Goal: Information Seeking & Learning: Learn about a topic

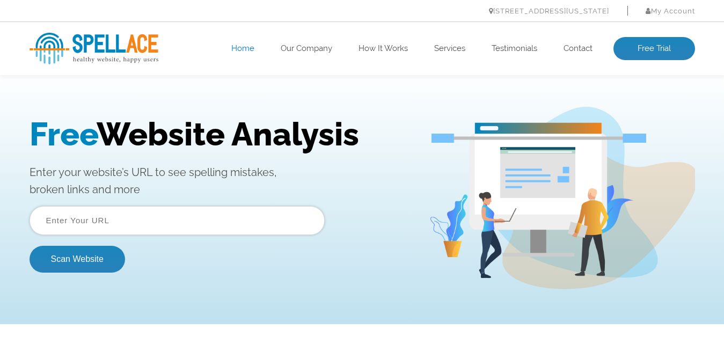
click at [216, 223] on input "text" at bounding box center [177, 220] width 295 height 29
type input "[URL][DOMAIN_NAME]"
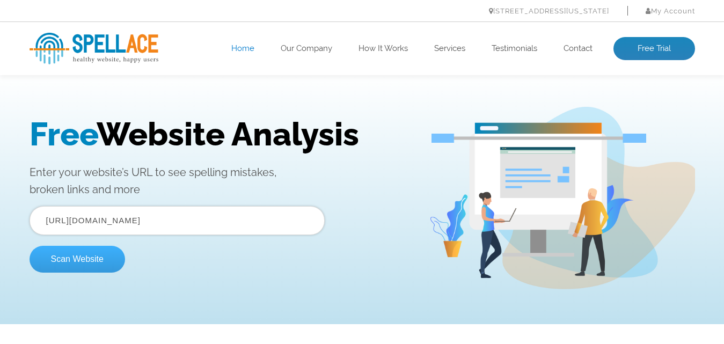
click at [82, 269] on button "Scan Website" at bounding box center [77, 259] width 95 height 27
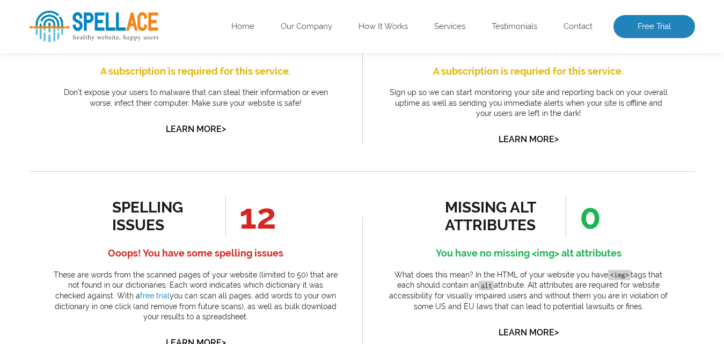
scroll to position [507, 0]
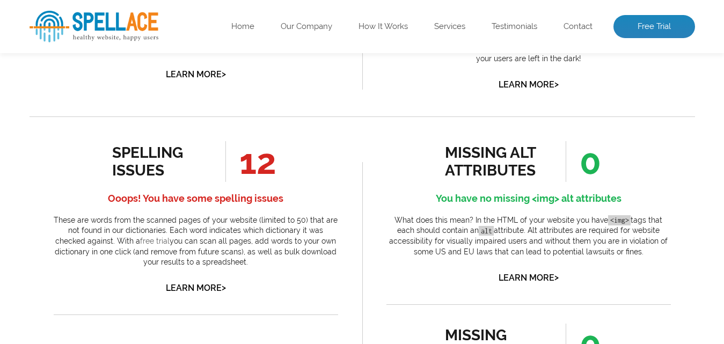
click at [140, 241] on link "free trial" at bounding box center [155, 241] width 30 height 9
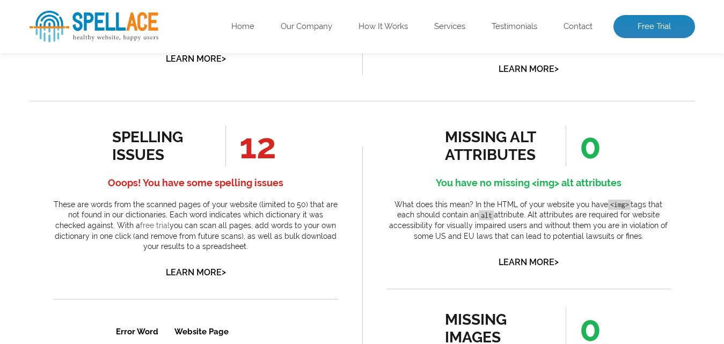
scroll to position [776, 0]
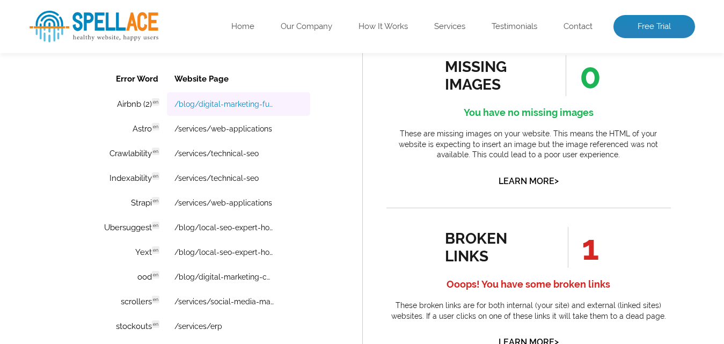
click at [233, 103] on link "/blog/digital-marketing-funnel" at bounding box center [223, 104] width 99 height 9
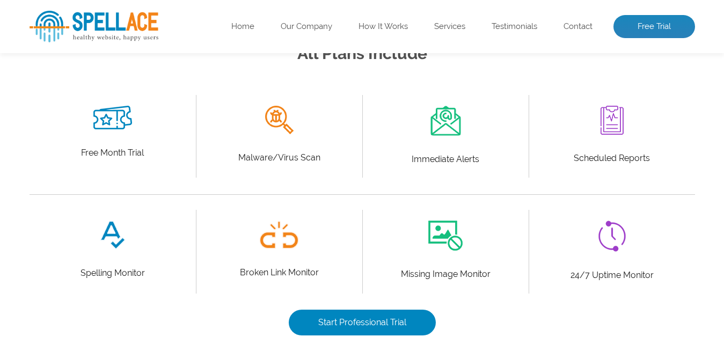
scroll to position [268, 0]
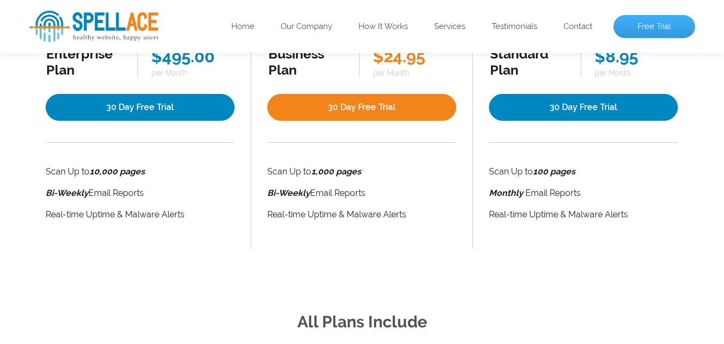
click at [675, 34] on link "Free Trial" at bounding box center [654, 27] width 82 height 24
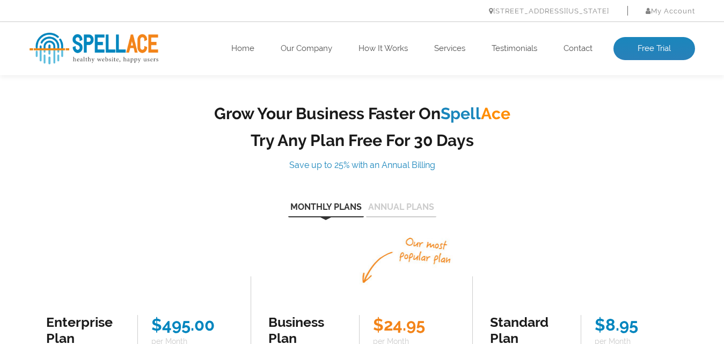
click at [412, 203] on button "Annual Plans" at bounding box center [401, 210] width 70 height 14
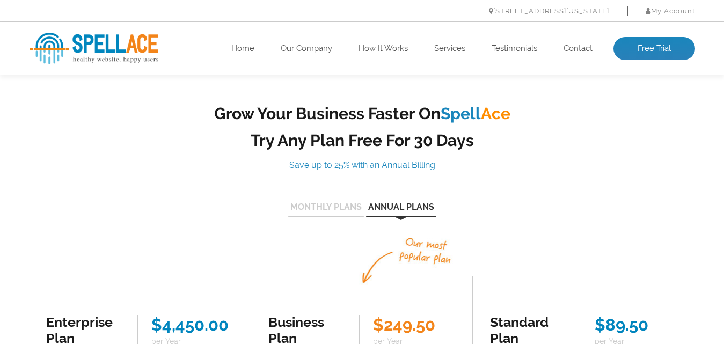
click at [325, 198] on div "Grow Your Business Faster On Spell Ace Try Any Plan Free For 30 Days Save up to…" at bounding box center [361, 310] width 681 height 413
click at [322, 208] on button "Monthly Plans" at bounding box center [326, 210] width 76 height 14
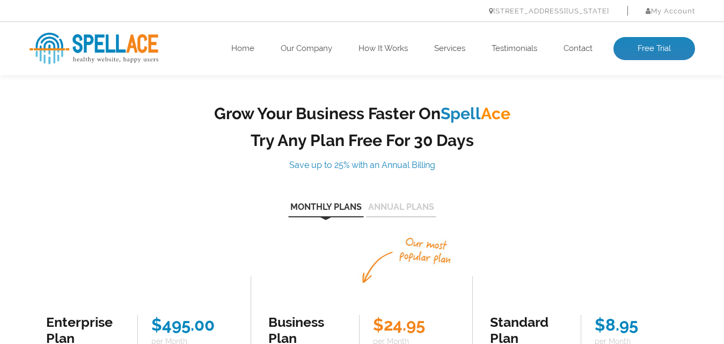
click at [406, 209] on button "Annual Plans" at bounding box center [401, 210] width 70 height 14
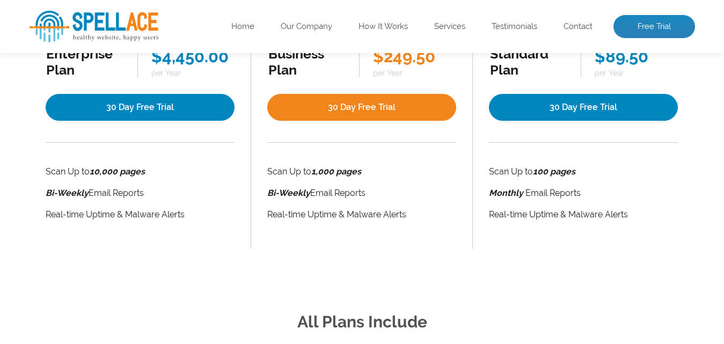
scroll to position [536, 0]
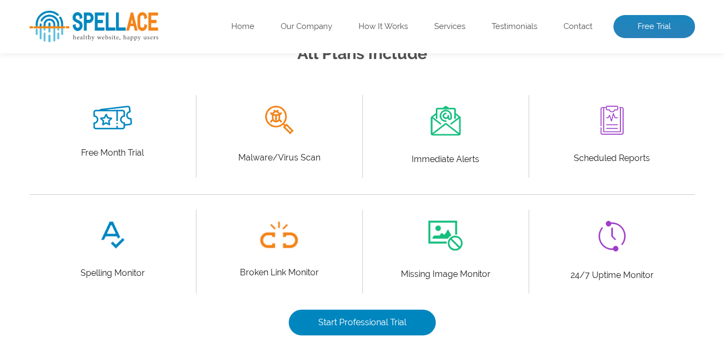
click at [294, 165] on p "Malware/Virus Scan" at bounding box center [279, 157] width 150 height 15
click at [112, 143] on div "Free Month Trial" at bounding box center [113, 133] width 150 height 55
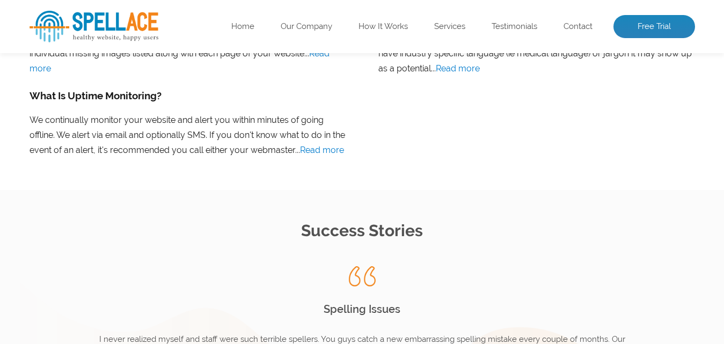
scroll to position [1571, 0]
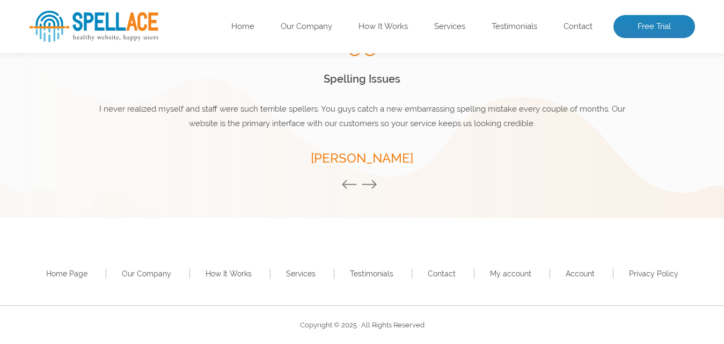
drag, startPoint x: 454, startPoint y: 117, endPoint x: 351, endPoint y: 124, distance: 103.2
click at [351, 124] on p "I was very surprised by how frequently our website goes down. We switched to a …" at bounding box center [362, 116] width 536 height 29
click at [360, 186] on button "Previous" at bounding box center [351, 185] width 21 height 12
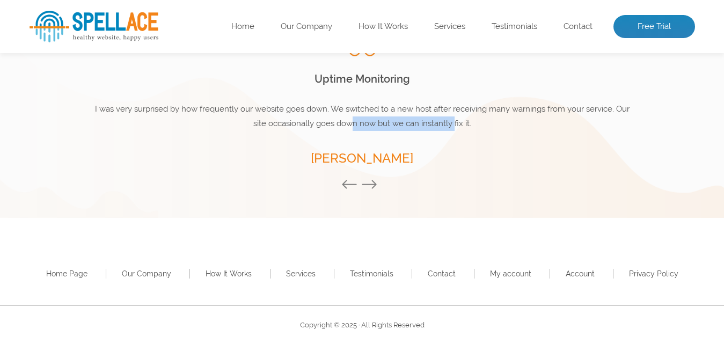
click at [360, 186] on button "Previous" at bounding box center [351, 185] width 21 height 12
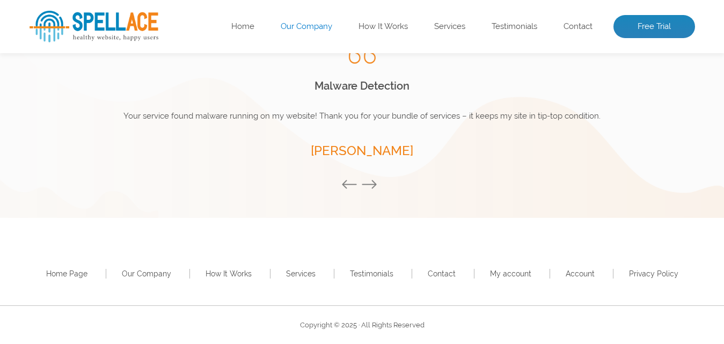
click at [313, 29] on link "Our Company" at bounding box center [306, 26] width 51 height 11
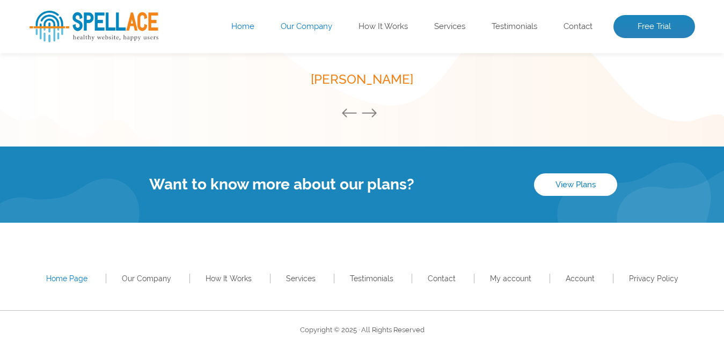
scroll to position [1589, 0]
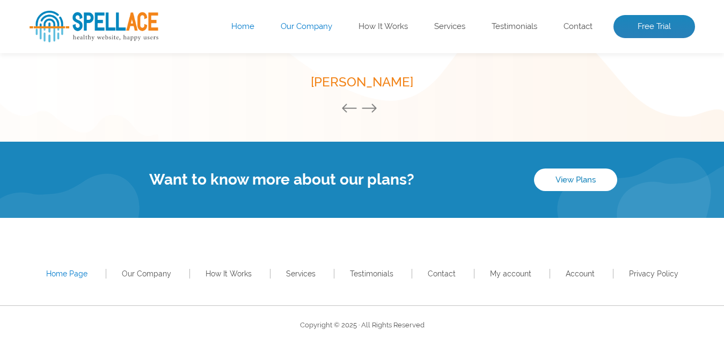
click at [438, 229] on div "Home Page Our Company How It Works Services Testimonials Contact My account Acc…" at bounding box center [362, 261] width 724 height 87
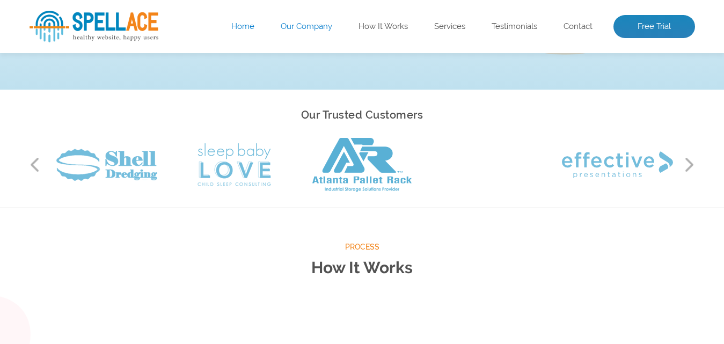
scroll to position [0, 0]
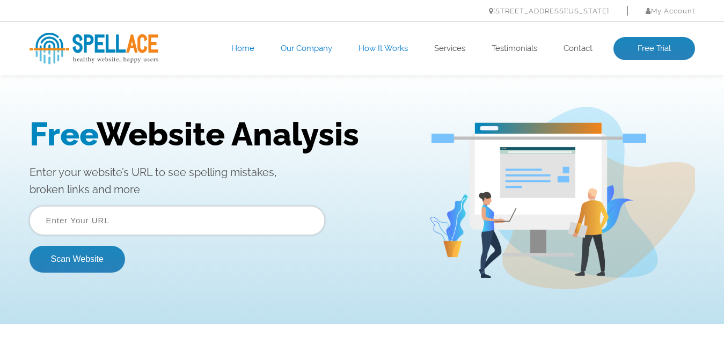
click at [363, 47] on link "How It Works" at bounding box center [382, 48] width 49 height 11
click at [150, 134] on h1 "Free Website Analysis" at bounding box center [221, 134] width 383 height 38
click at [568, 49] on link "Contact" at bounding box center [577, 48] width 29 height 11
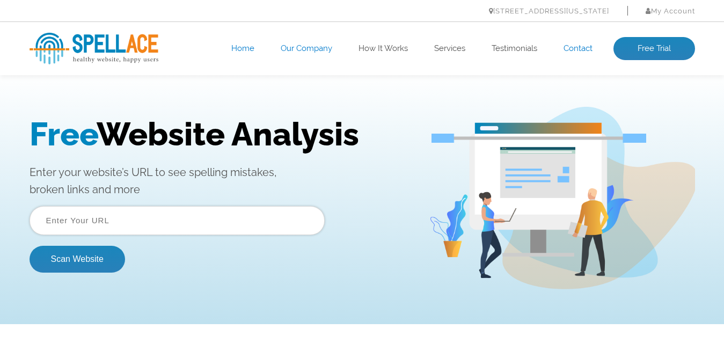
click at [589, 51] on link "Contact" at bounding box center [577, 48] width 29 height 11
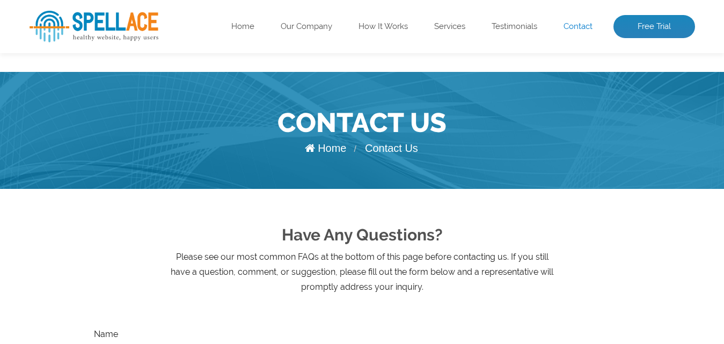
scroll to position [268, 0]
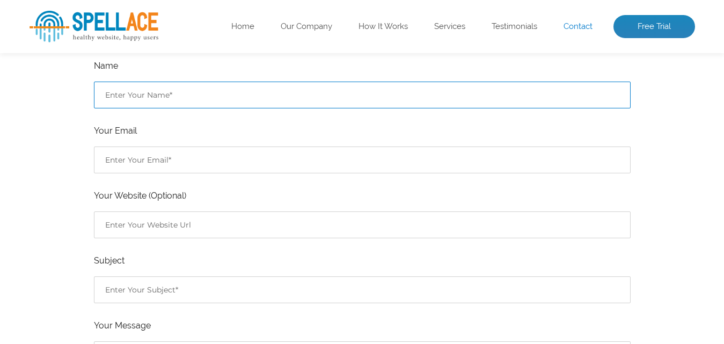
click at [197, 87] on input "Contact form" at bounding box center [362, 95] width 536 height 27
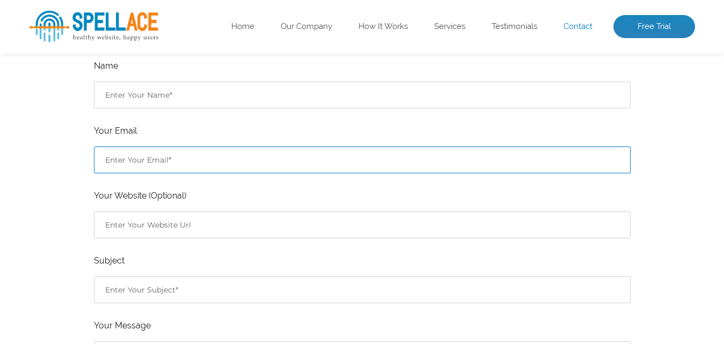
click at [115, 152] on input "Contact form" at bounding box center [362, 159] width 536 height 27
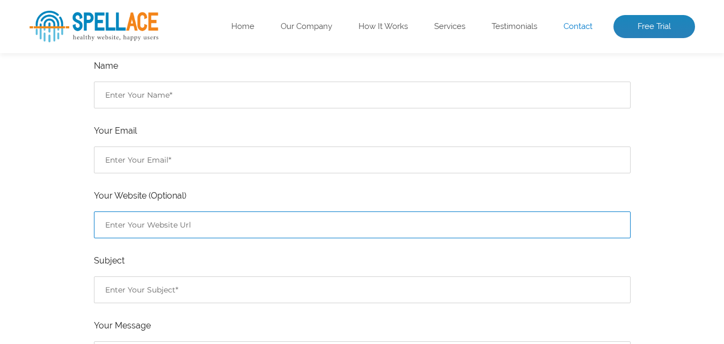
click at [107, 234] on input "Contact form" at bounding box center [362, 224] width 536 height 27
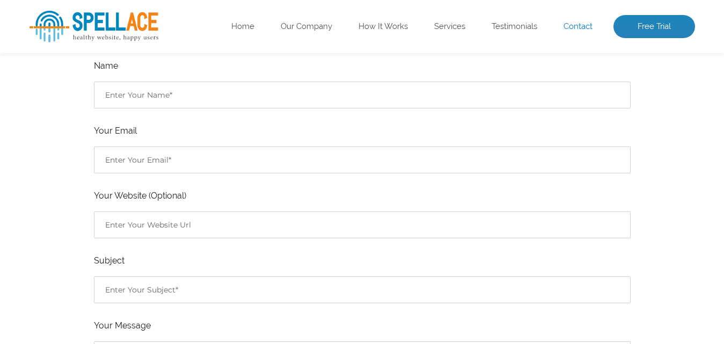
click at [60, 218] on div "Have Any Questions? Please see our most common FAQs at the bottom of this page …" at bounding box center [362, 249] width 665 height 657
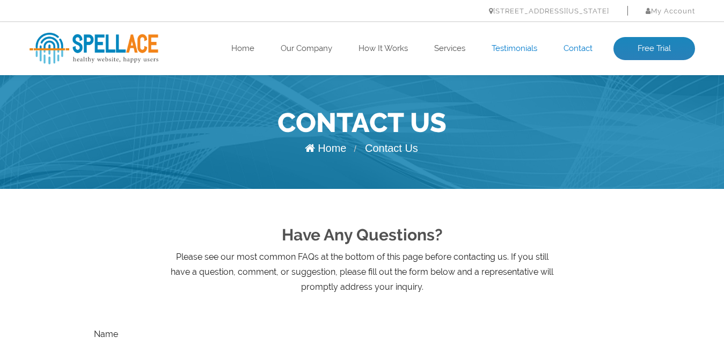
click at [503, 43] on link "Testimonials" at bounding box center [514, 48] width 46 height 11
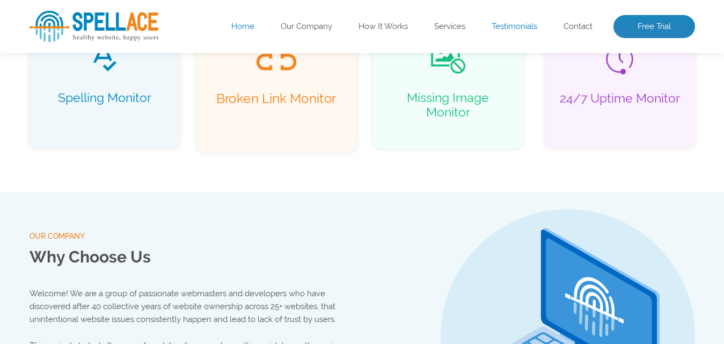
scroll to position [878, 0]
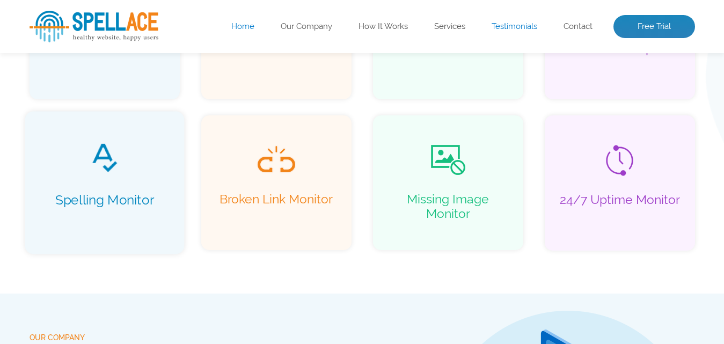
click at [141, 150] on span at bounding box center [104, 159] width 136 height 32
click at [105, 202] on p "Spelling Monitor" at bounding box center [104, 207] width 136 height 31
click at [148, 198] on p "Spelling Monitor" at bounding box center [104, 207] width 136 height 31
click at [219, 179] on div "Broken Link Monitor" at bounding box center [275, 182] width 159 height 143
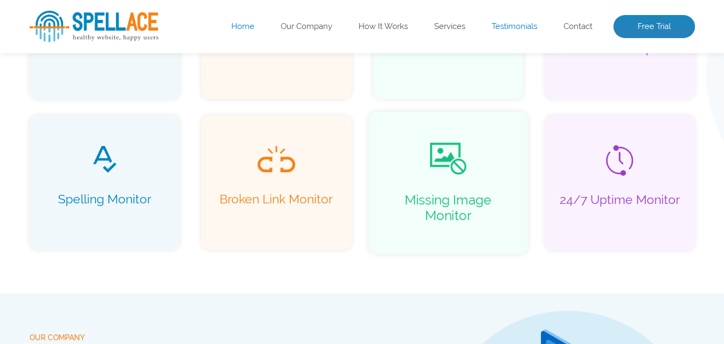
click at [499, 162] on span at bounding box center [447, 159] width 136 height 32
click at [628, 165] on img at bounding box center [619, 159] width 29 height 33
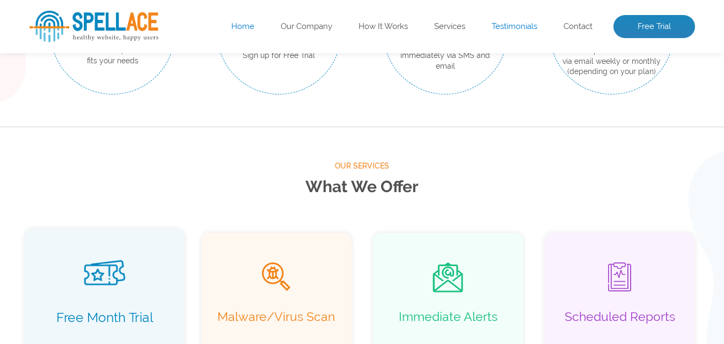
click at [145, 296] on div "Free Month Trial" at bounding box center [104, 300] width 159 height 143
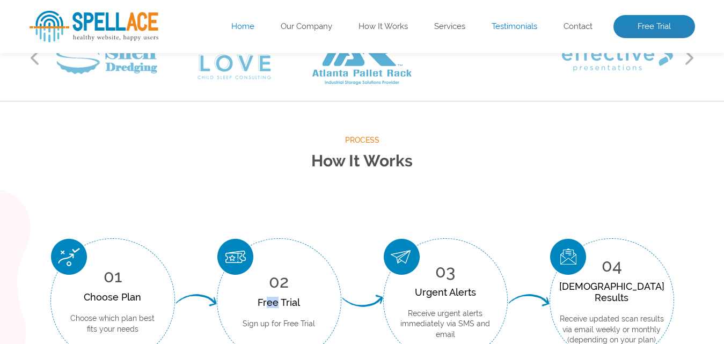
drag, startPoint x: 267, startPoint y: 298, endPoint x: 276, endPoint y: 297, distance: 9.1
click at [276, 297] on div "Free Trial" at bounding box center [278, 302] width 72 height 11
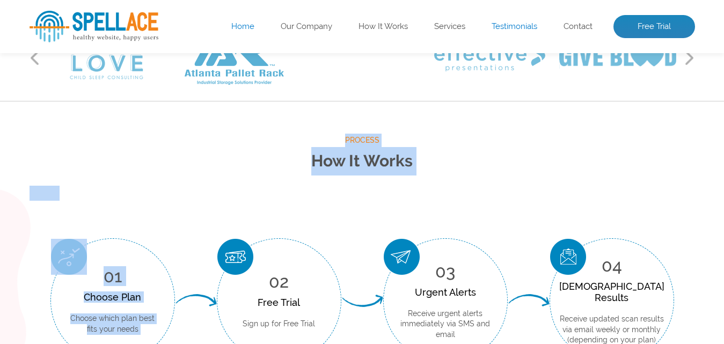
drag, startPoint x: 25, startPoint y: 262, endPoint x: 74, endPoint y: 262, distance: 48.8
click at [74, 262] on div "Process How It Works 01 Choose Plan Choose which plan best fits your needs 02 F…" at bounding box center [362, 247] width 724 height 293
click at [74, 262] on img at bounding box center [69, 257] width 36 height 36
click at [348, 161] on h2 "How It Works" at bounding box center [362, 161] width 665 height 28
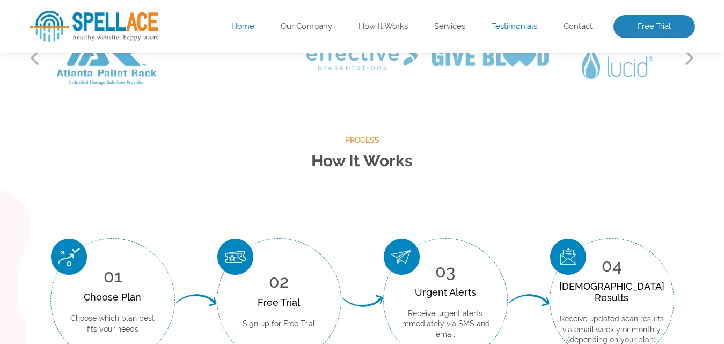
click at [128, 317] on p "Choose which plan best fits your needs" at bounding box center [112, 323] width 91 height 21
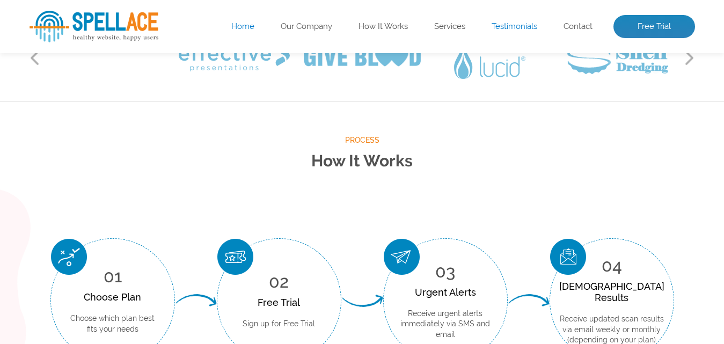
scroll to position [73, 0]
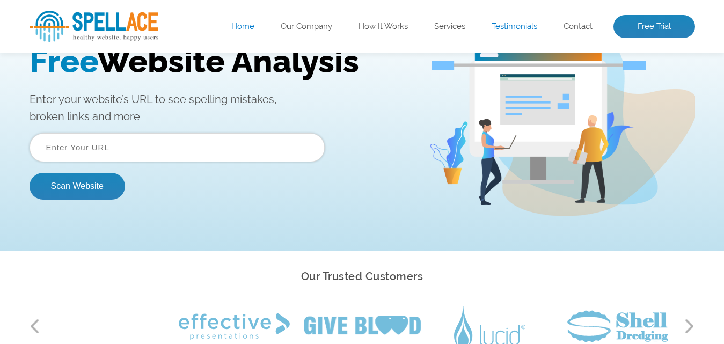
click at [138, 154] on input "text" at bounding box center [177, 147] width 295 height 29
click at [64, 95] on p "Enter your website’s URL to see spelling mistakes, broken links and more" at bounding box center [221, 108] width 383 height 34
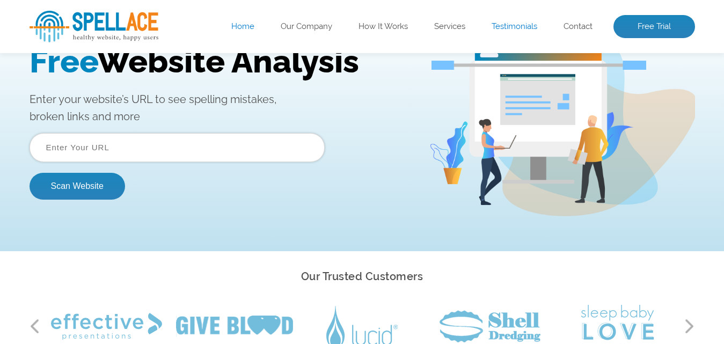
click at [157, 160] on input "text" at bounding box center [177, 147] width 295 height 29
click at [263, 146] on input "text" at bounding box center [177, 147] width 295 height 29
click at [366, 141] on div "Free Website Analysis Enter your website’s URL to see spelling mistakes, broken…" at bounding box center [229, 125] width 399 height 166
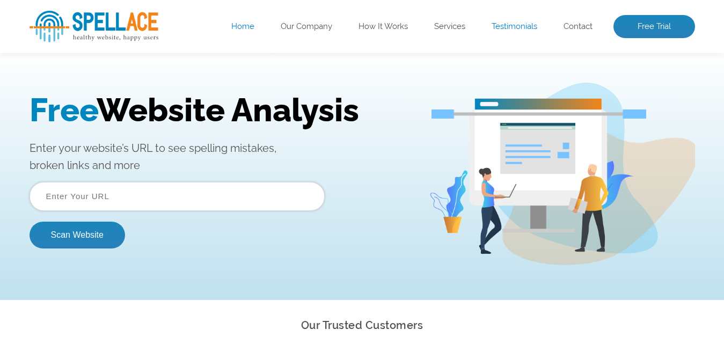
scroll to position [0, 0]
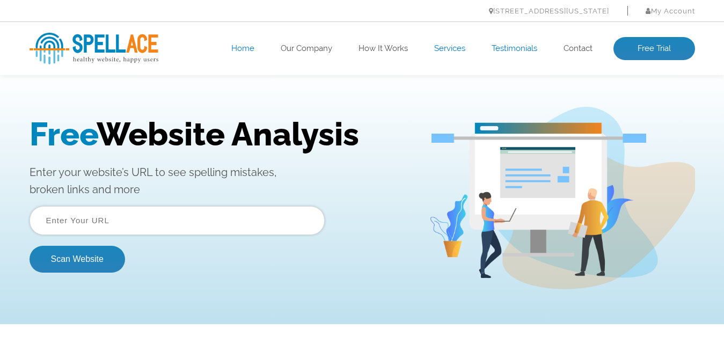
click at [453, 45] on link "Services" at bounding box center [449, 48] width 31 height 11
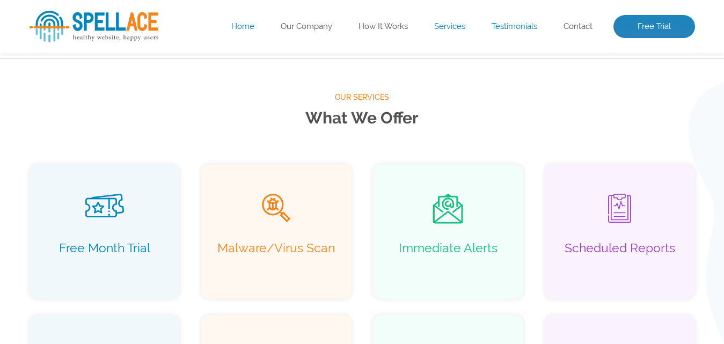
scroll to position [691, 0]
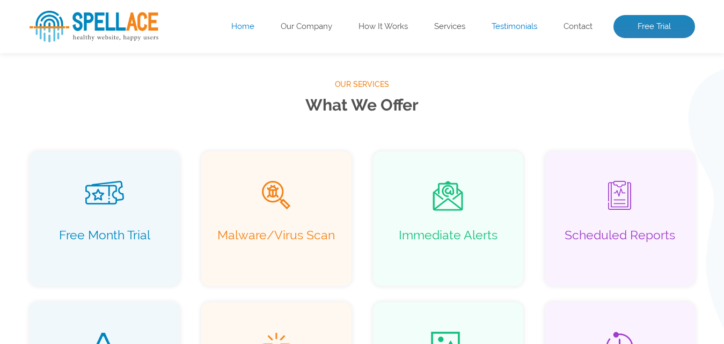
click at [369, 18] on ul "Home Our Company How It Works Services Testimonials Contact Free Trial" at bounding box center [429, 27] width 532 height 24
click at [369, 24] on link "How It Works" at bounding box center [382, 26] width 49 height 11
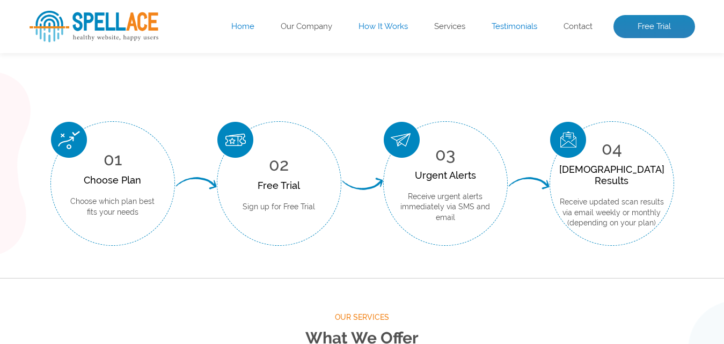
scroll to position [397, 0]
